Goal: Task Accomplishment & Management: Manage account settings

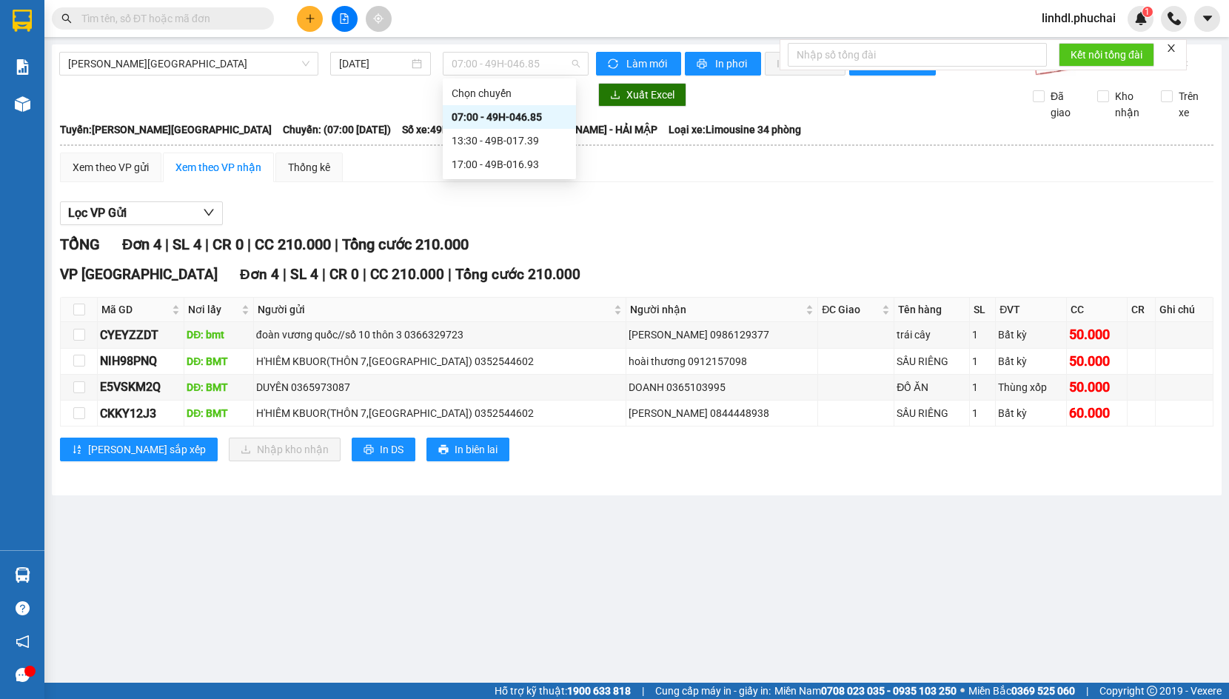
drag, startPoint x: 472, startPoint y: 63, endPoint x: 518, endPoint y: 80, distance: 49.6
click at [479, 63] on span "07:00 - 49H-046.85" at bounding box center [516, 64] width 128 height 22
click at [543, 143] on div "13:30 - 49B-017.39" at bounding box center [509, 140] width 115 height 16
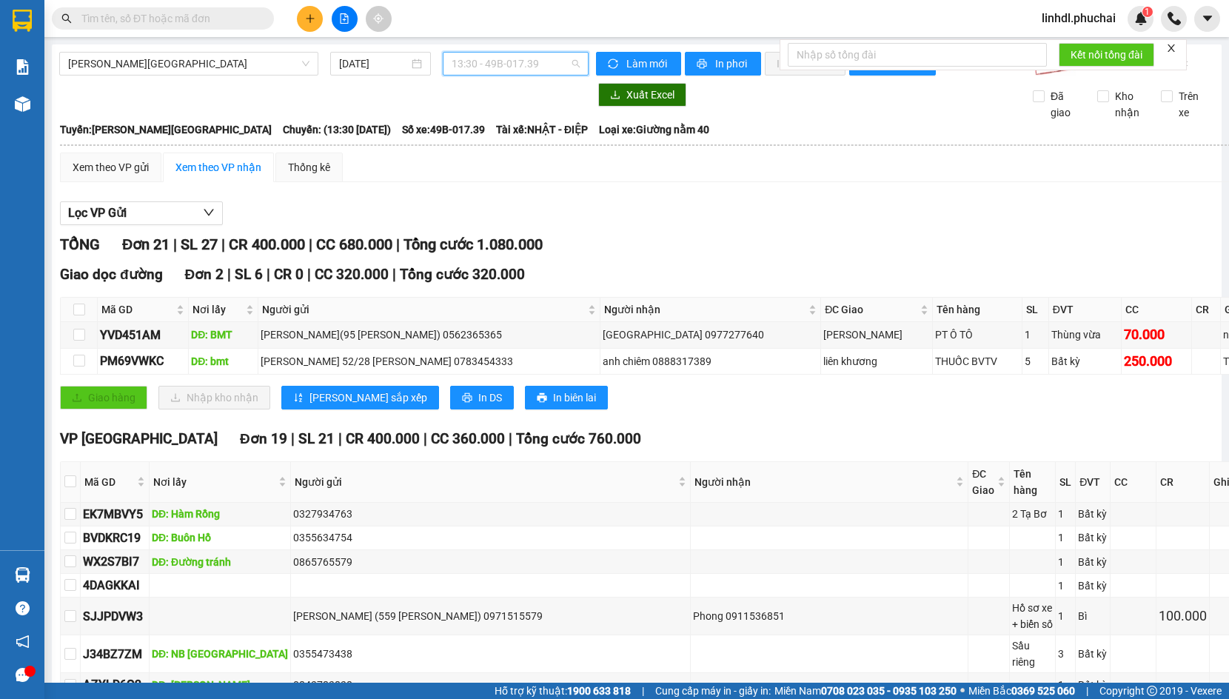
click at [551, 61] on span "13:30 - 49B-017.39" at bounding box center [516, 64] width 128 height 22
click at [517, 167] on div "17:00 - 49B-016.93" at bounding box center [505, 164] width 115 height 16
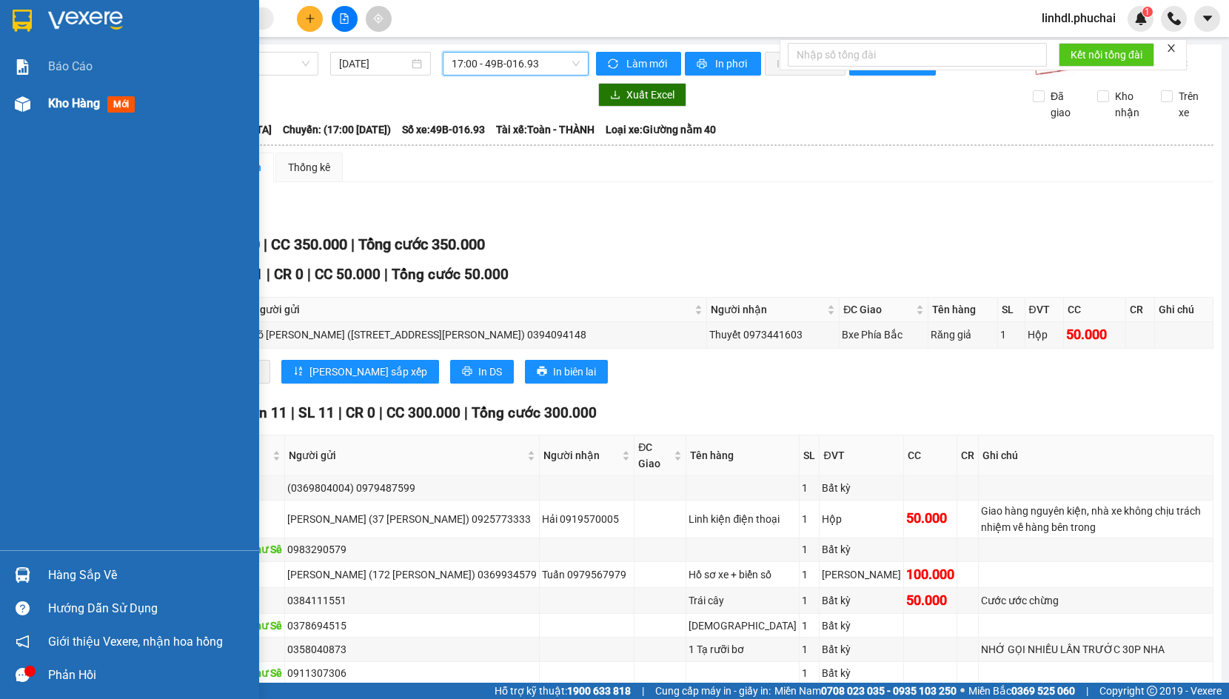
click at [25, 100] on img at bounding box center [23, 104] width 16 height 16
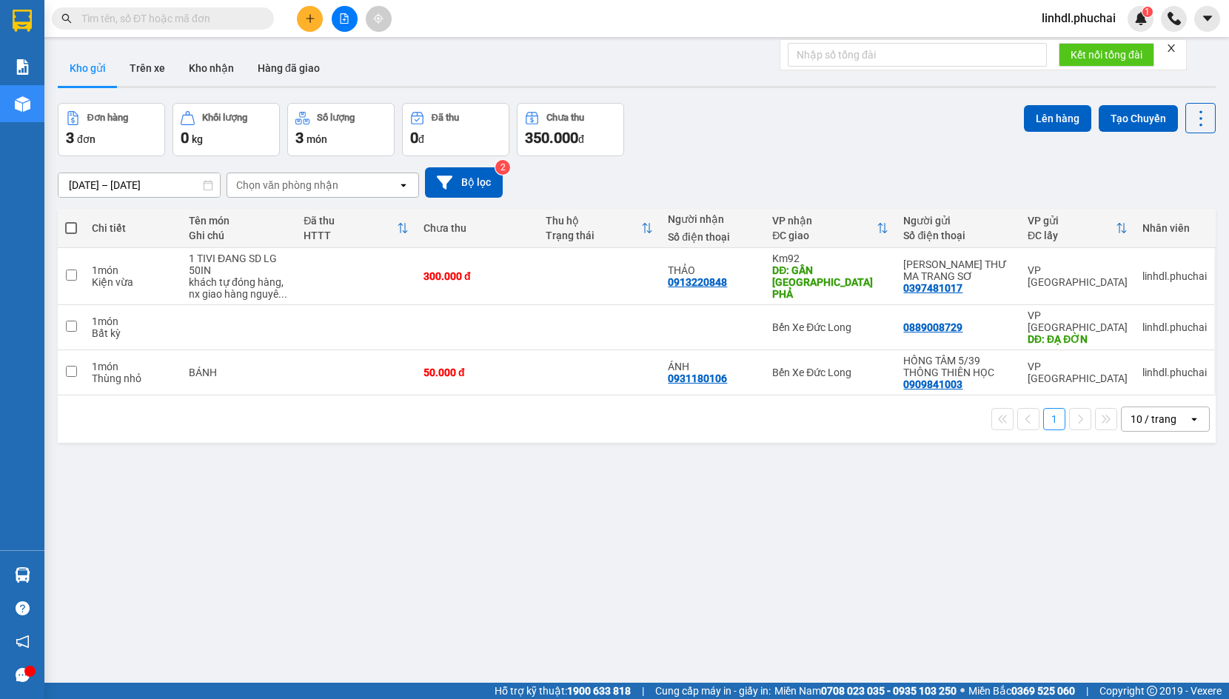
click at [1076, 15] on span "linhdl.phuchai" at bounding box center [1079, 18] width 98 height 19
click at [1069, 50] on span "Đăng xuất" at bounding box center [1085, 46] width 67 height 16
